Goal: Check status: Check status

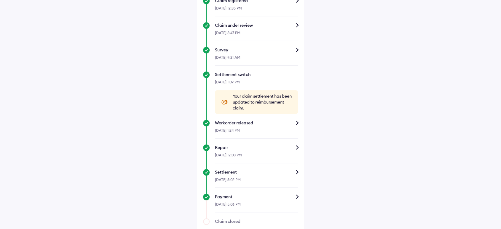
scroll to position [196, 0]
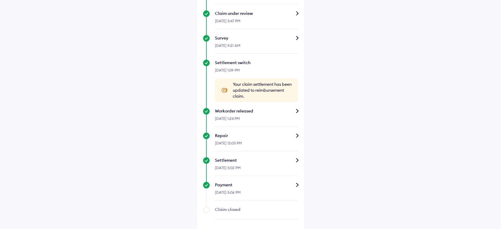
click at [289, 185] on div "Payment" at bounding box center [256, 185] width 83 height 6
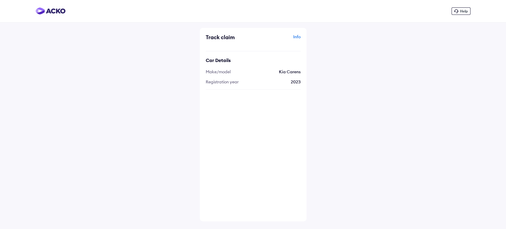
click at [299, 37] on div "Info" at bounding box center [278, 39] width 46 height 11
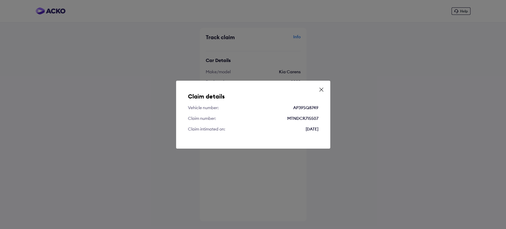
click at [324, 88] on icon at bounding box center [322, 90] width 6 height 6
